Goal: Download file/media

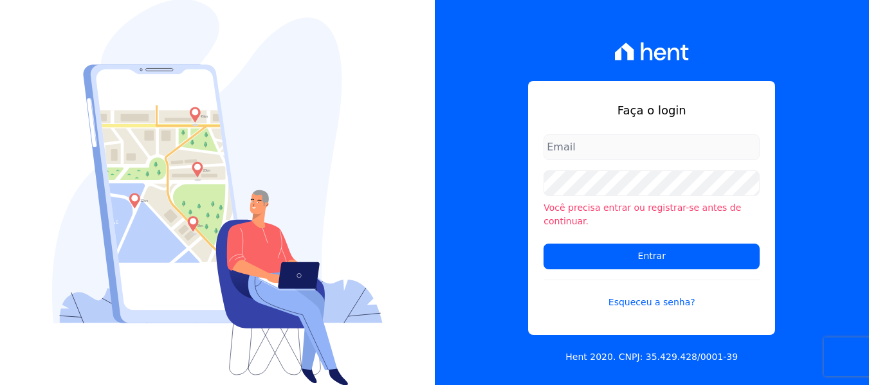
type input "[PERSON_NAME][EMAIL_ADDRESS][DOMAIN_NAME]"
click at [489, 192] on div "Faça o login [PERSON_NAME][EMAIL_ADDRESS][DOMAIN_NAME] Você precisa entrar ou r…" at bounding box center [652, 192] width 435 height 385
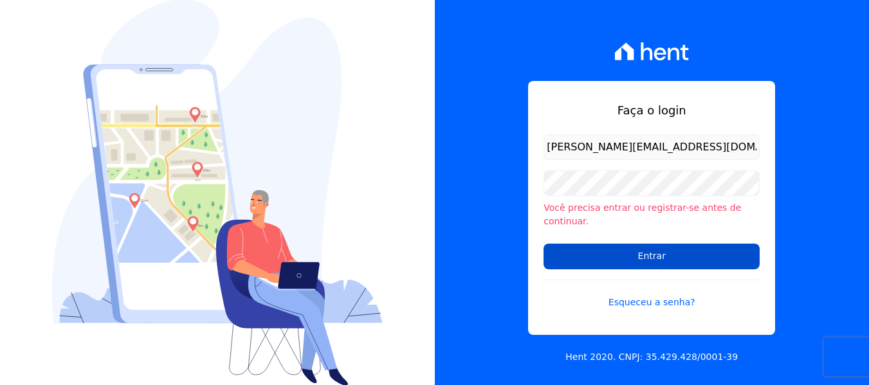
click at [563, 255] on input "Entrar" at bounding box center [651, 257] width 216 height 26
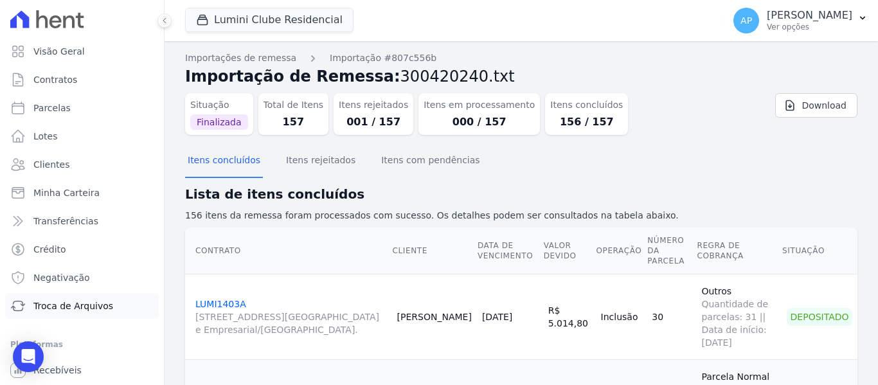
click at [89, 300] on span "Troca de Arquivos" at bounding box center [73, 306] width 80 height 13
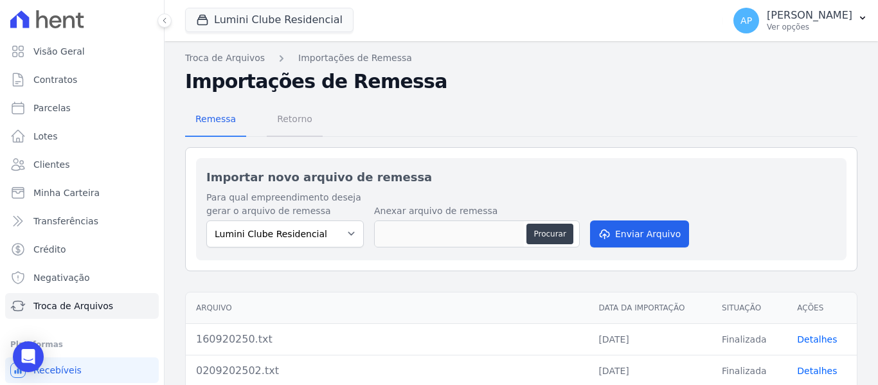
click at [298, 112] on span "Retorno" at bounding box center [294, 119] width 51 height 26
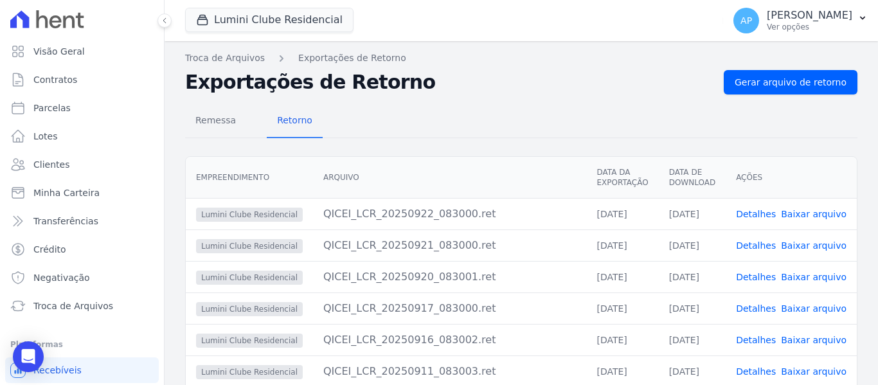
click at [290, 6] on div "Lumini Clube Residencial Quattro Lumini Clube Residencial Lumini Residencial 3 …" at bounding box center [451, 20] width 533 height 42
click at [287, 15] on button "Lumini Clube Residencial" at bounding box center [269, 20] width 168 height 24
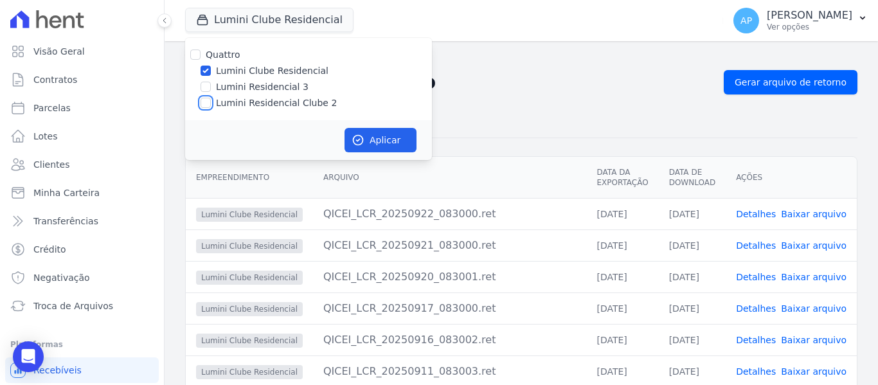
click at [204, 99] on input "Lumini Residencial Clube 2" at bounding box center [206, 103] width 10 height 10
checkbox input "true"
click at [204, 71] on input "Lumini Clube Residencial" at bounding box center [206, 71] width 10 height 10
checkbox input "false"
click at [366, 133] on button "Aplicar" at bounding box center [381, 140] width 72 height 24
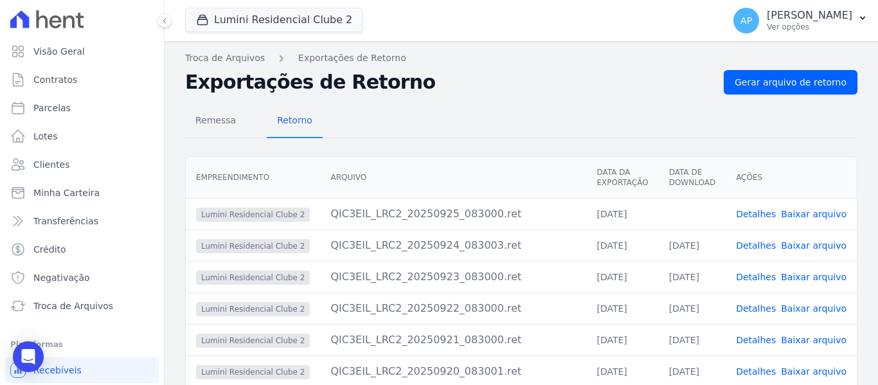
click at [796, 210] on link "Baixar arquivo" at bounding box center [814, 214] width 66 height 10
